Goal: Information Seeking & Learning: Learn about a topic

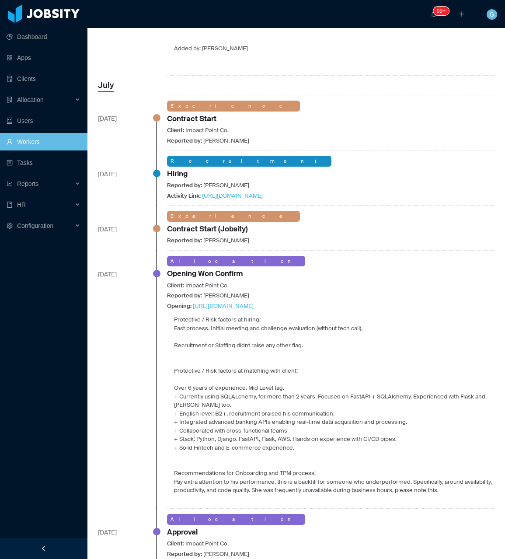
scroll to position [481, 0]
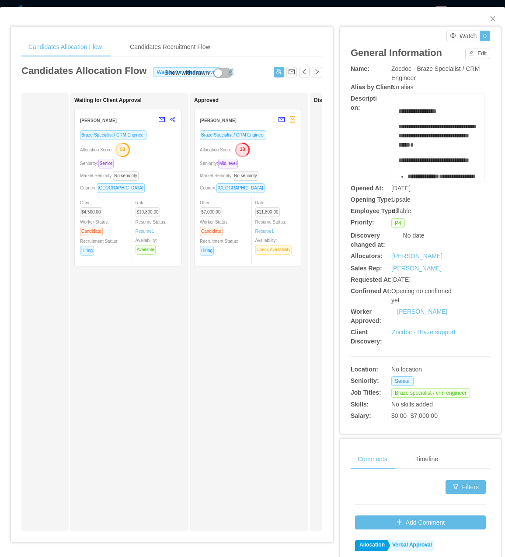
scroll to position [0, 332]
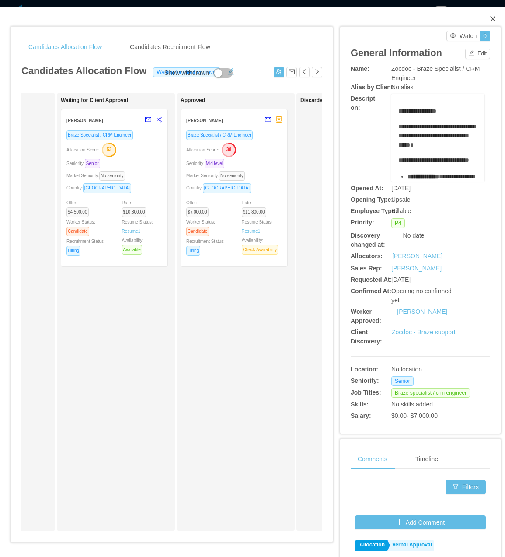
click at [489, 21] on icon "icon: close" at bounding box center [492, 18] width 7 height 7
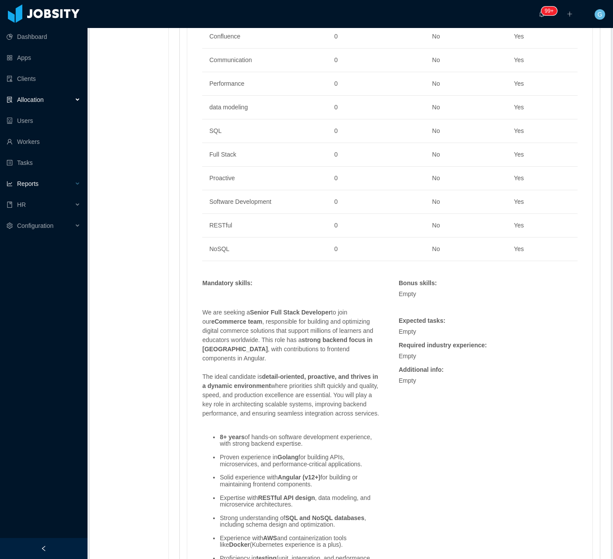
scroll to position [826, 0]
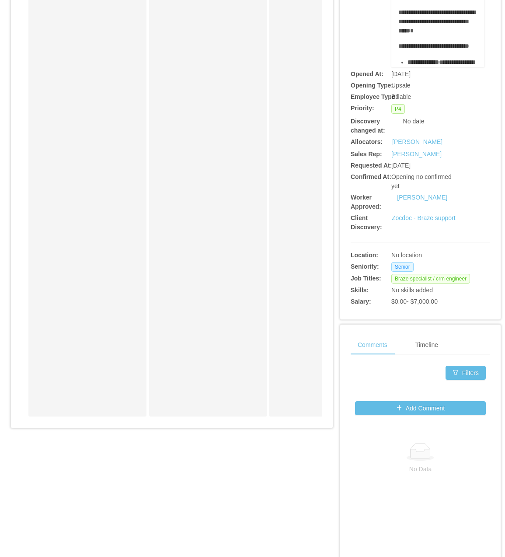
scroll to position [153, 0]
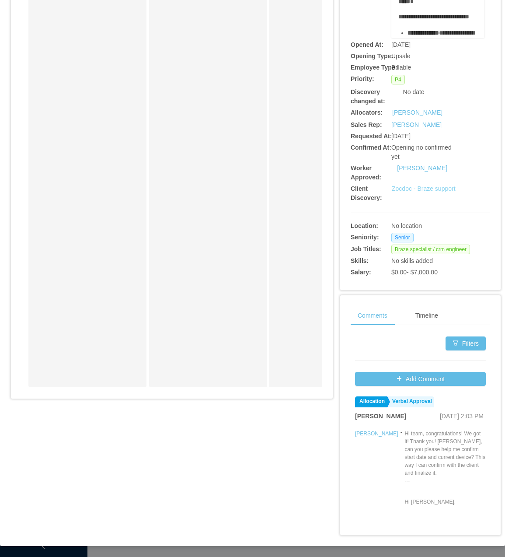
click at [414, 191] on link "Zocdoc - Braze support" at bounding box center [424, 188] width 64 height 7
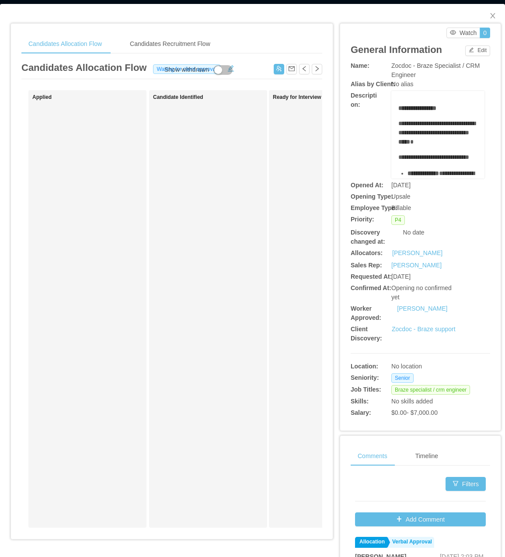
scroll to position [0, 0]
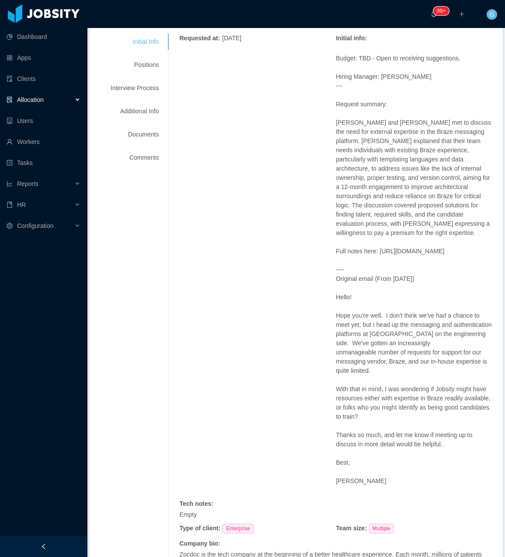
scroll to position [62, 0]
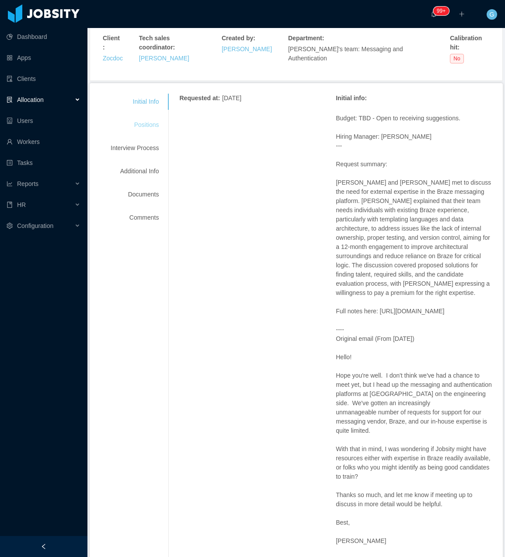
click at [147, 117] on div "Positions" at bounding box center [134, 125] width 69 height 16
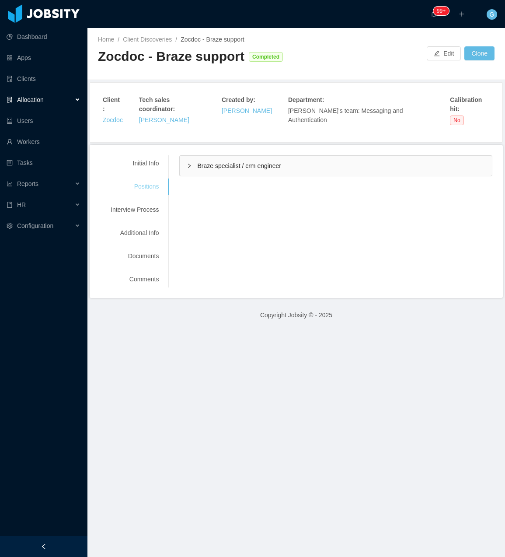
scroll to position [0, 0]
click at [231, 161] on div "Braze specialist / crm engineer" at bounding box center [336, 166] width 312 height 20
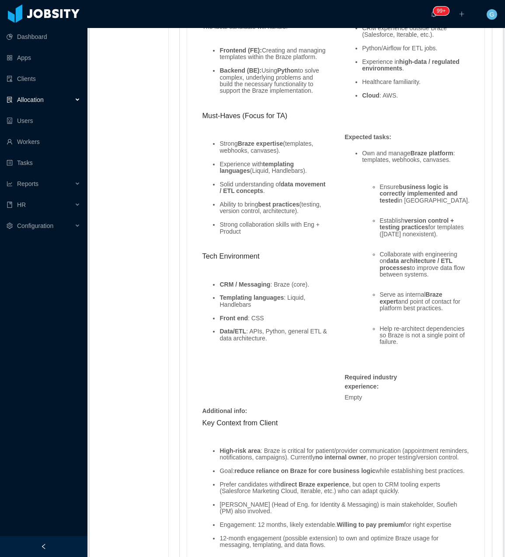
scroll to position [803, 0]
